Goal: Transaction & Acquisition: Purchase product/service

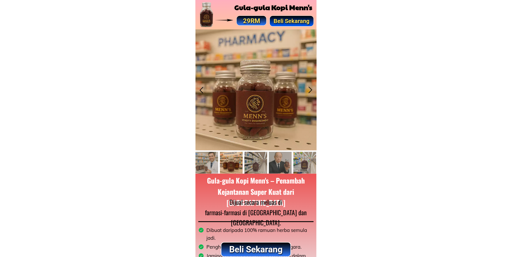
click at [257, 252] on p "Beli Sekarang" at bounding box center [256, 250] width 69 height 14
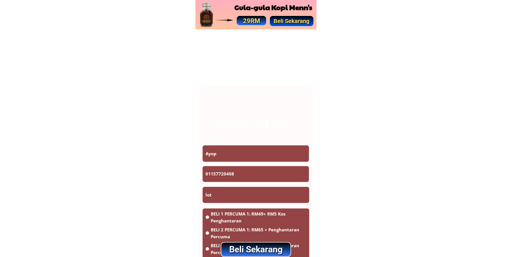
scroll to position [3378, 0]
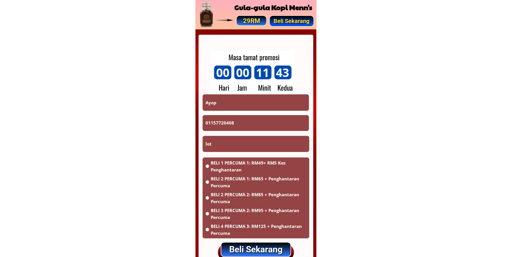
click at [241, 95] on input "Ayop" at bounding box center [256, 103] width 104 height 16
paste input "[PERSON_NAME]"
type input "[PERSON_NAME]"
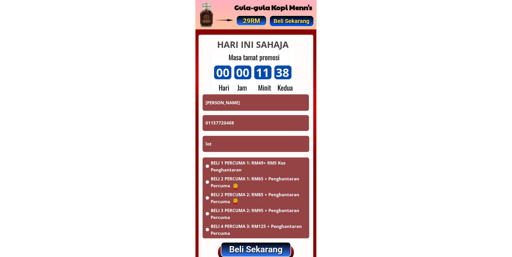
click at [237, 119] on input "01157720408" at bounding box center [256, 123] width 104 height 16
paste input "69690290"
type input "0169690290"
click at [229, 170] on span "BELI 1 PERCUMA 1: RM49+ RM5 Kos Penghantaran" at bounding box center [259, 167] width 96 height 14
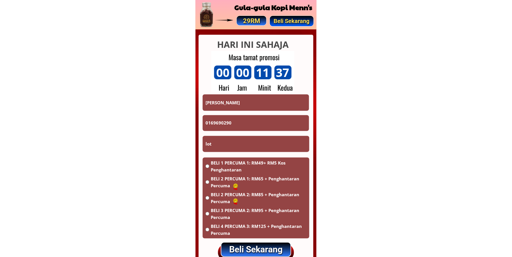
radio input "true"
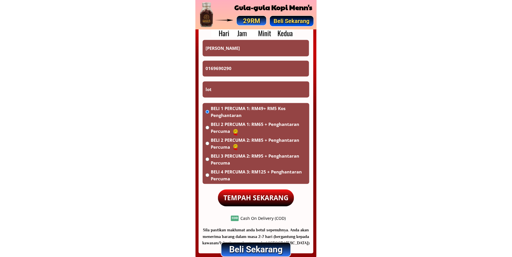
scroll to position [3432, 0]
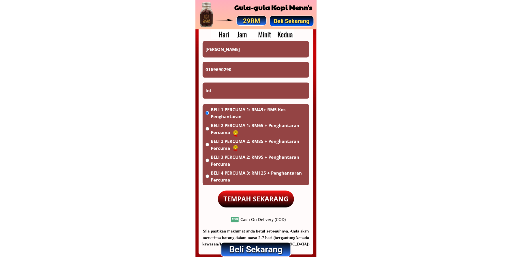
click at [229, 91] on input "lot" at bounding box center [256, 91] width 104 height 16
type input "l"
type input "Kull"
click at [256, 203] on p "TEMPAH SEKARANG" at bounding box center [256, 199] width 76 height 17
